Goal: Navigation & Orientation: Understand site structure

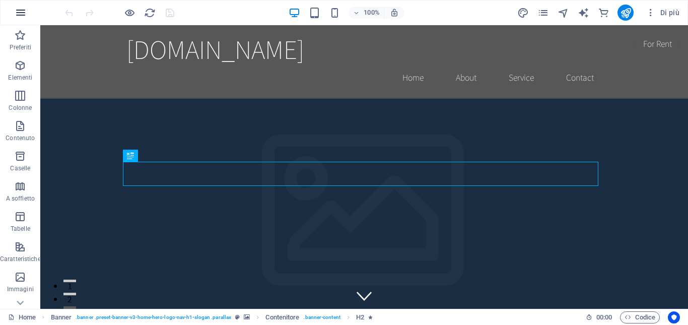
click at [17, 14] on icon "button" at bounding box center [21, 13] width 12 height 12
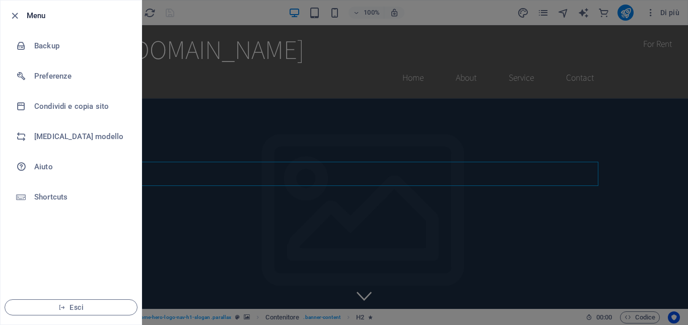
click at [219, 10] on div at bounding box center [344, 162] width 688 height 325
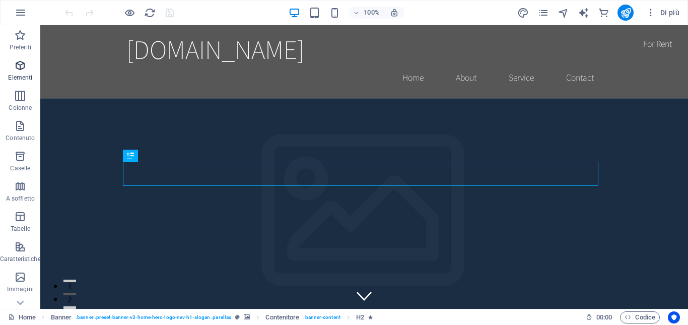
click at [17, 73] on span "Elementi" at bounding box center [20, 71] width 41 height 24
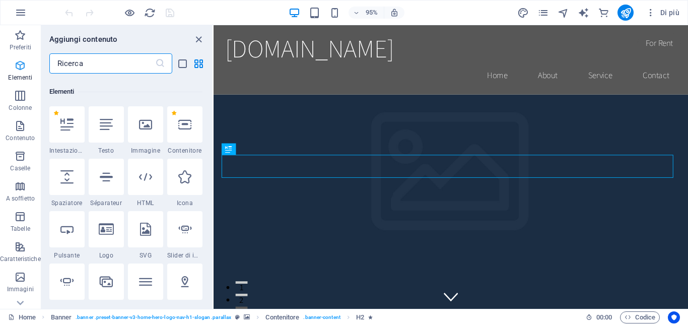
scroll to position [107, 0]
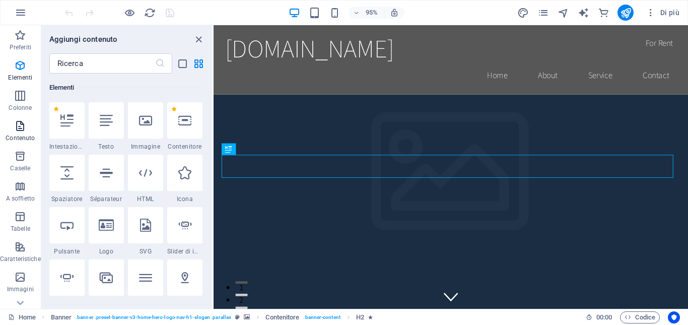
click at [19, 128] on icon "button" at bounding box center [20, 126] width 12 height 12
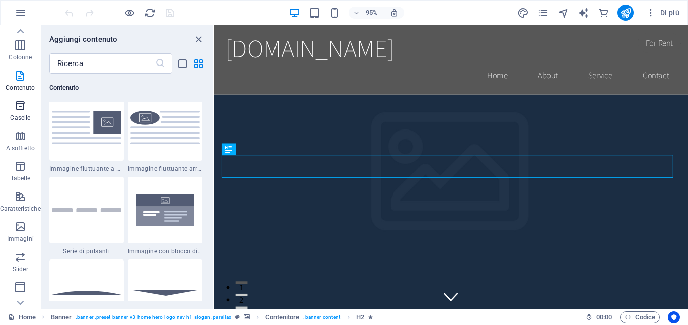
scroll to position [101, 0]
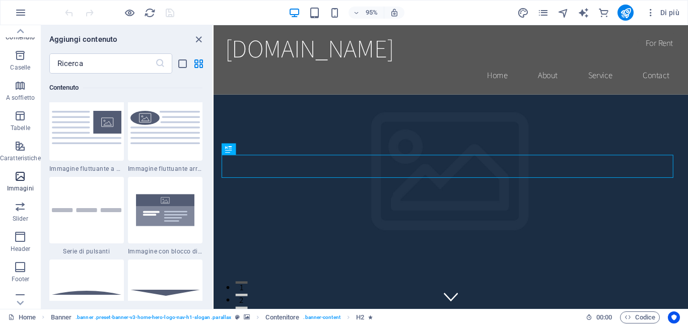
click at [23, 176] on icon "button" at bounding box center [20, 176] width 12 height 12
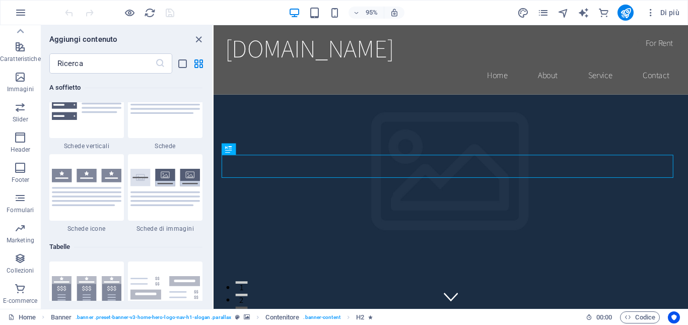
scroll to position [3294, 0]
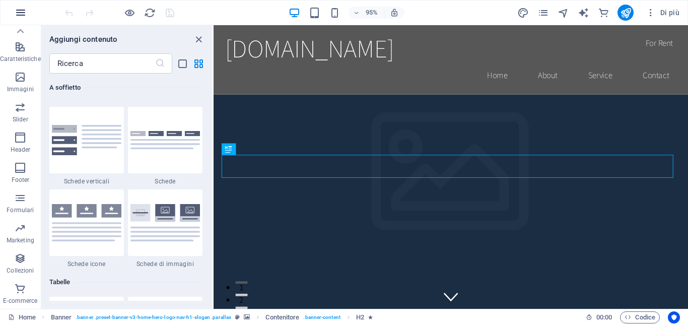
click at [24, 15] on icon "button" at bounding box center [21, 13] width 12 height 12
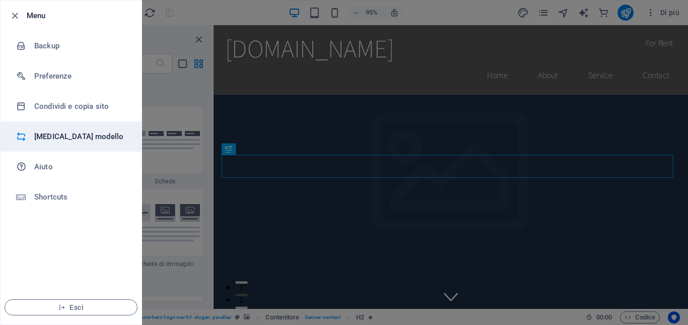
click at [96, 139] on h6 "[MEDICAL_DATA] modello" at bounding box center [80, 136] width 93 height 12
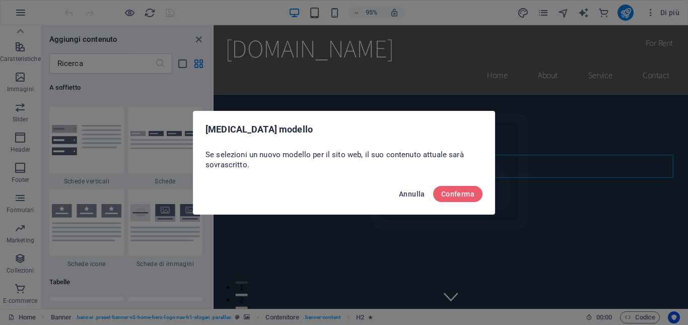
click at [418, 190] on span "Annulla" at bounding box center [412, 194] width 26 height 8
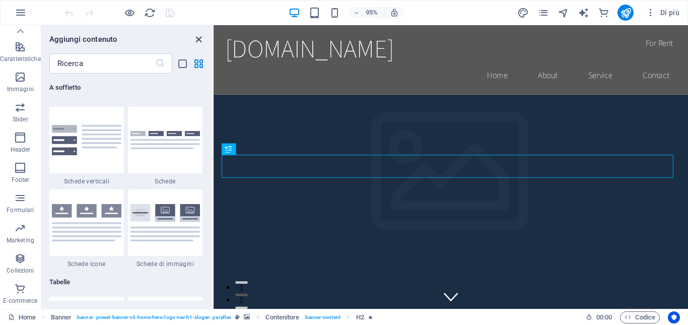
click at [195, 40] on icon "close panel" at bounding box center [199, 40] width 12 height 12
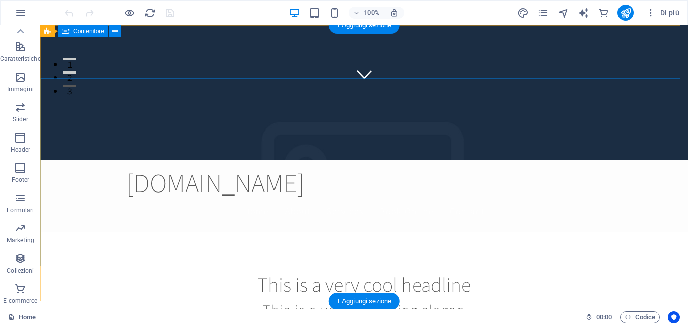
scroll to position [0, 0]
